Goal: Check status

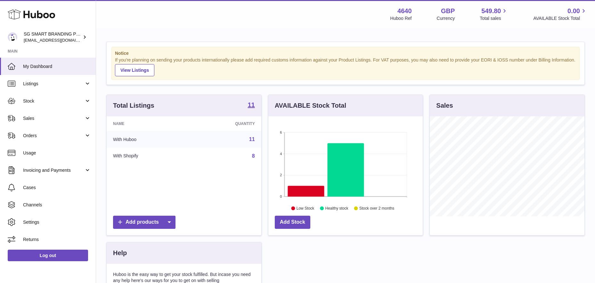
scroll to position [100, 154]
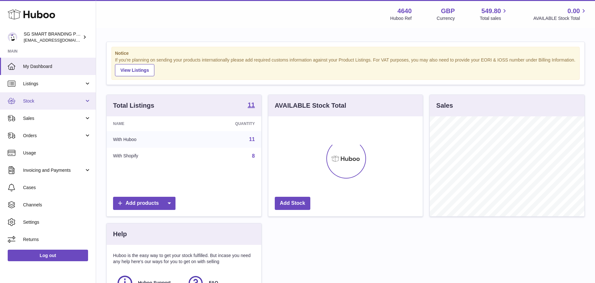
scroll to position [100, 154]
click at [79, 102] on span "Stock" at bounding box center [53, 101] width 61 height 6
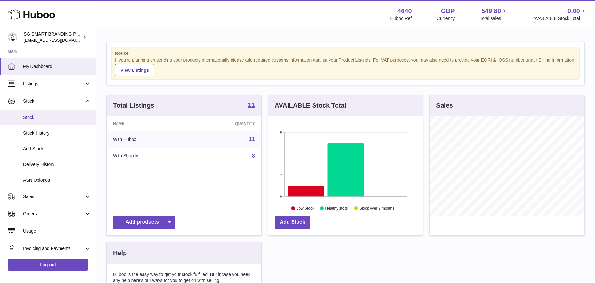
click at [56, 114] on span "Stock" at bounding box center [57, 117] width 68 height 6
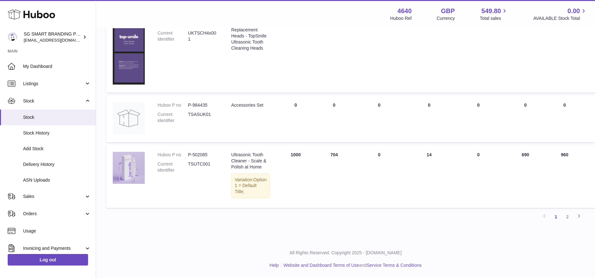
scroll to position [536, 0]
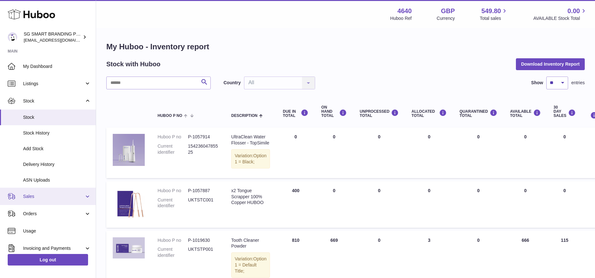
click at [41, 191] on link "Sales" at bounding box center [48, 196] width 96 height 17
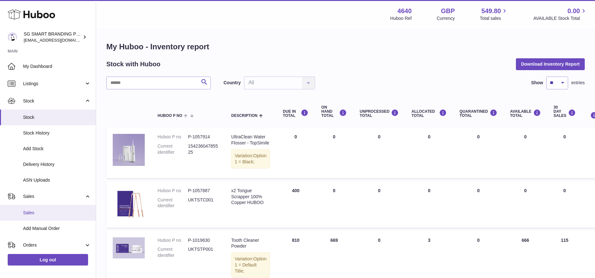
click at [36, 209] on link "Sales" at bounding box center [48, 213] width 96 height 16
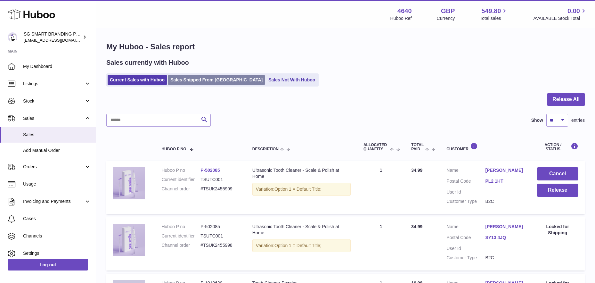
click at [214, 81] on link "Sales Shipped From [GEOGRAPHIC_DATA]" at bounding box center [216, 80] width 97 height 11
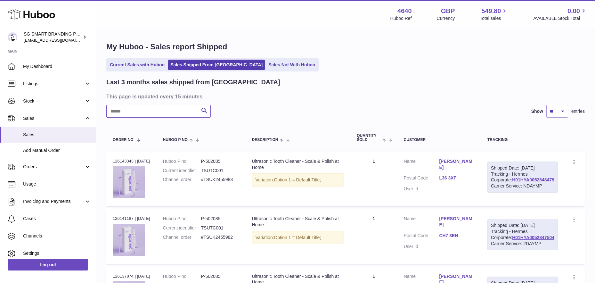
click at [146, 108] on input "text" at bounding box center [158, 111] width 104 height 13
paste input "**********"
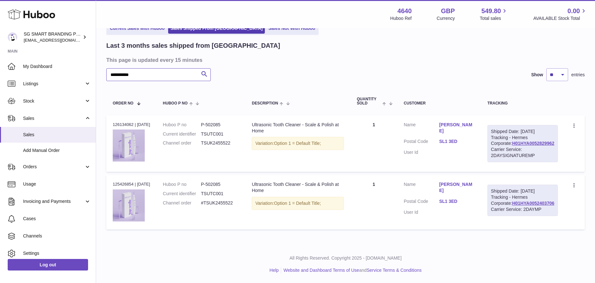
scroll to position [47, 0]
type input "**********"
click at [538, 144] on link "H01HYA0052829962" at bounding box center [533, 143] width 42 height 5
